Goal: Task Accomplishment & Management: Manage account settings

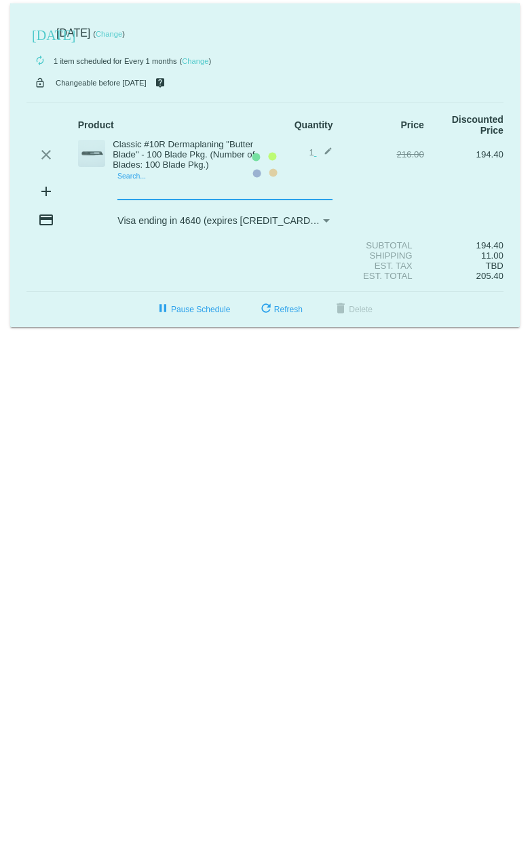
click at [139, 194] on mat-card "[DATE] [DATE] ( Change ) autorenew 1 item scheduled for Every 1 months ( Change…" at bounding box center [265, 165] width 510 height 324
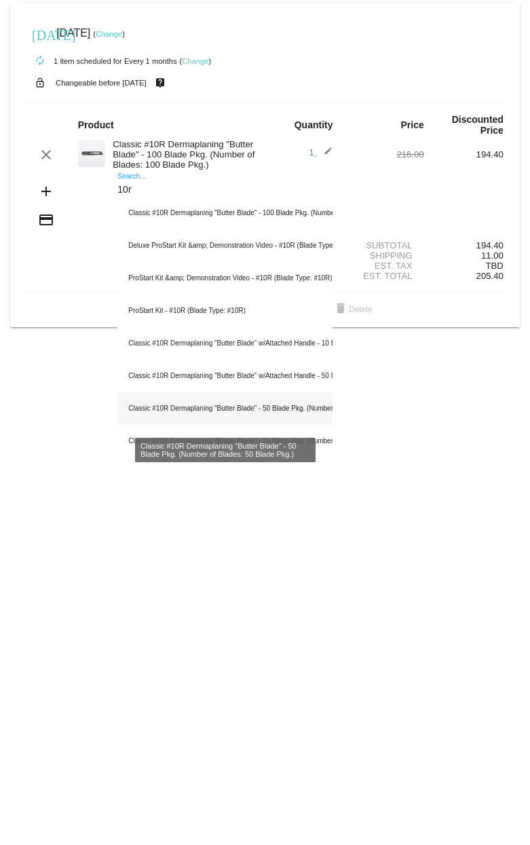
type input "10r"
click at [303, 403] on div "Classic #10R Dermaplaning "Butter Blade" - 50 Blade Pkg. (Number of Blades: 50 …" at bounding box center [224, 408] width 215 height 33
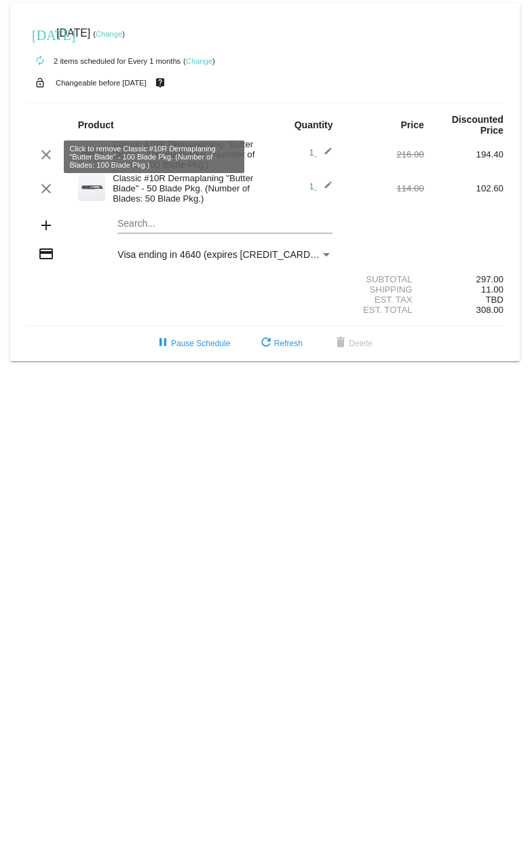
click at [41, 155] on mat-icon "clear" at bounding box center [46, 155] width 16 height 16
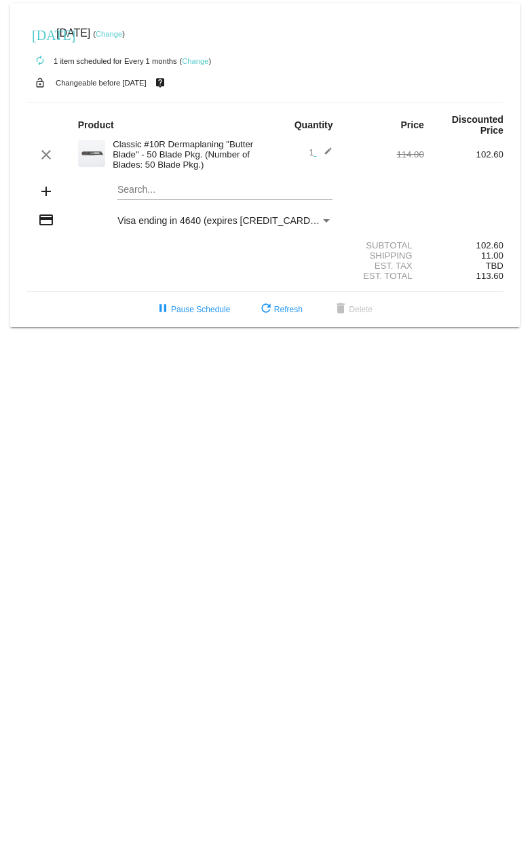
click at [148, 246] on div "Subtotal 102.60" at bounding box center [264, 245] width 477 height 10
click at [274, 321] on button "refresh Refresh" at bounding box center [280, 309] width 67 height 24
click at [312, 383] on body "[DATE] [DATE] ( Change ) autorenew 1 item scheduled for Every 1 months ( Change…" at bounding box center [265, 422] width 530 height 845
